Goal: Navigation & Orientation: Find specific page/section

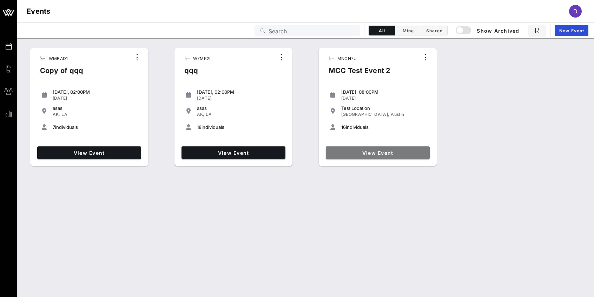
click at [390, 156] on link "View Event" at bounding box center [378, 153] width 104 height 13
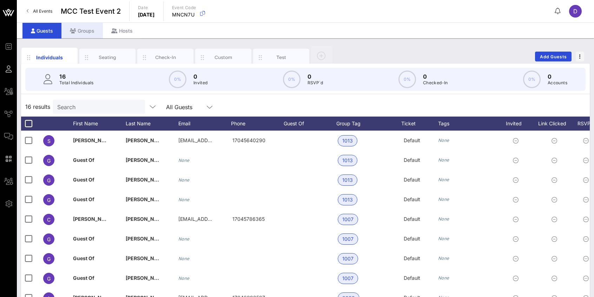
click at [79, 28] on div "Groups" at bounding box center [81, 31] width 41 height 16
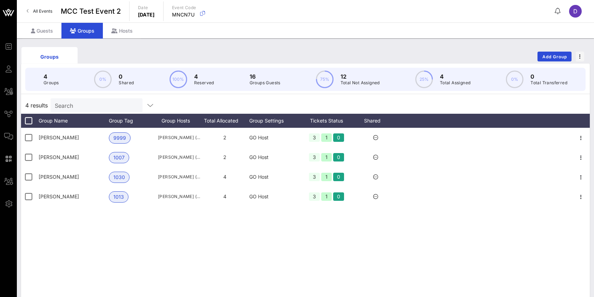
click at [100, 233] on div "[PERSON_NAME] 9999 [PERSON_NAME] ([EMAIL_ADDRESS][DOMAIN_NAME]) 2 GO Host 3 1 0…" at bounding box center [305, 233] width 569 height 211
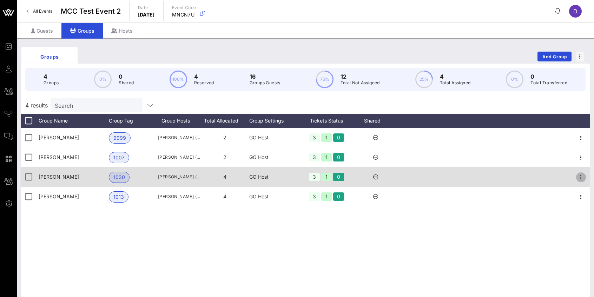
click at [584, 177] on icon "button" at bounding box center [581, 177] width 8 height 8
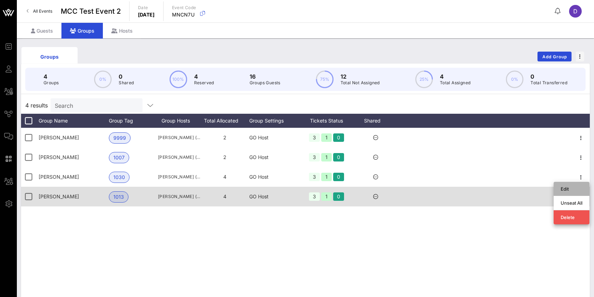
click at [570, 189] on div "Edit" at bounding box center [572, 189] width 22 height 6
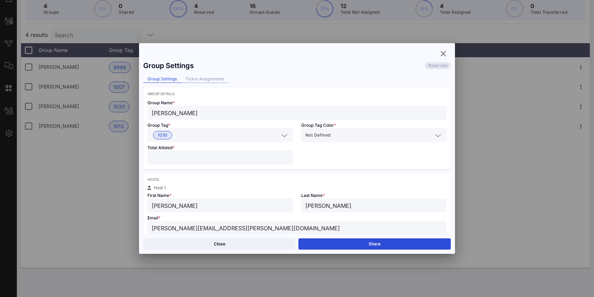
click at [204, 78] on div "Ticket Assignments" at bounding box center [204, 79] width 47 height 7
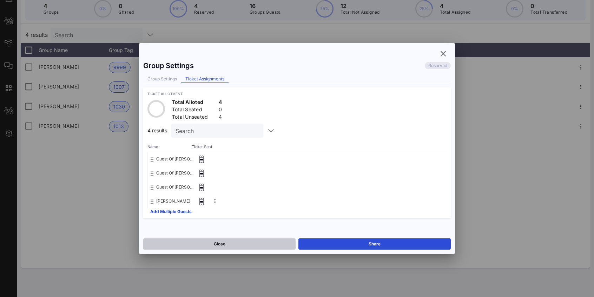
click at [213, 246] on button "Close" at bounding box center [219, 244] width 152 height 11
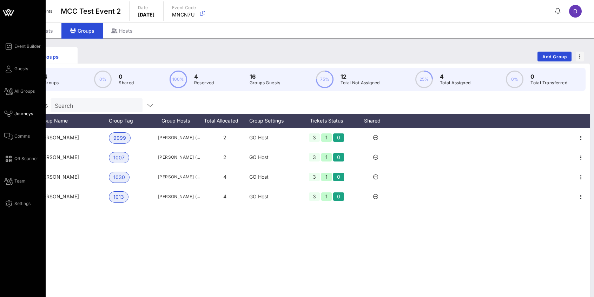
click at [23, 115] on span "Journeys" at bounding box center [23, 114] width 19 height 6
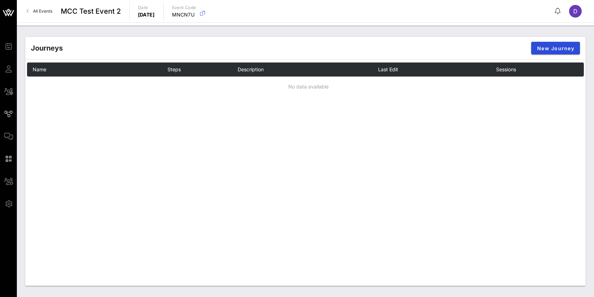
click at [34, 11] on span "All Events" at bounding box center [42, 10] width 19 height 5
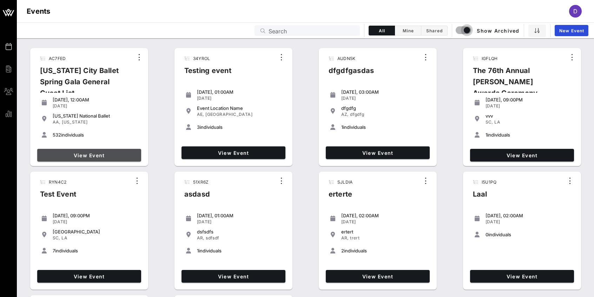
click at [112, 157] on span "View Event" at bounding box center [89, 155] width 98 height 6
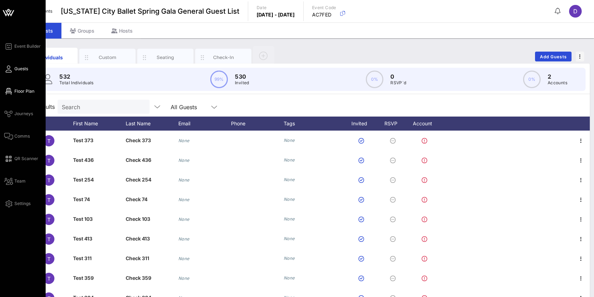
click at [14, 91] on link "Floor Plan" at bounding box center [19, 91] width 30 height 8
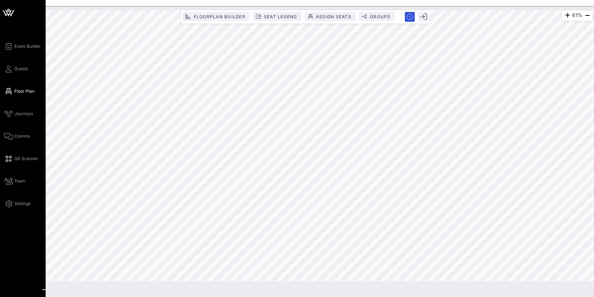
click at [8, 13] on icon at bounding box center [8, 12] width 17 height 17
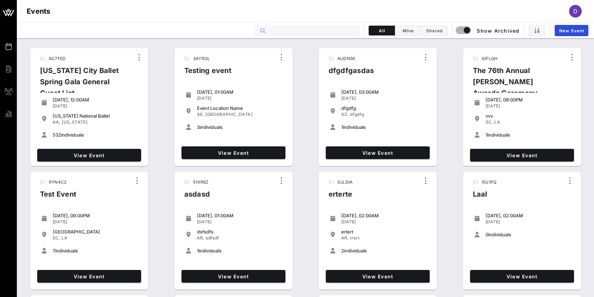
click at [332, 30] on input "text" at bounding box center [312, 30] width 87 height 9
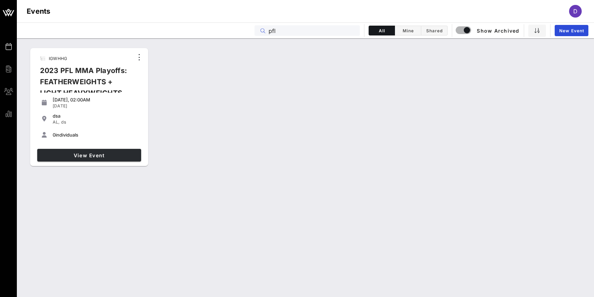
type input "pfl"
click at [132, 153] on span "View Event" at bounding box center [89, 155] width 98 height 6
